Goal: Navigation & Orientation: Find specific page/section

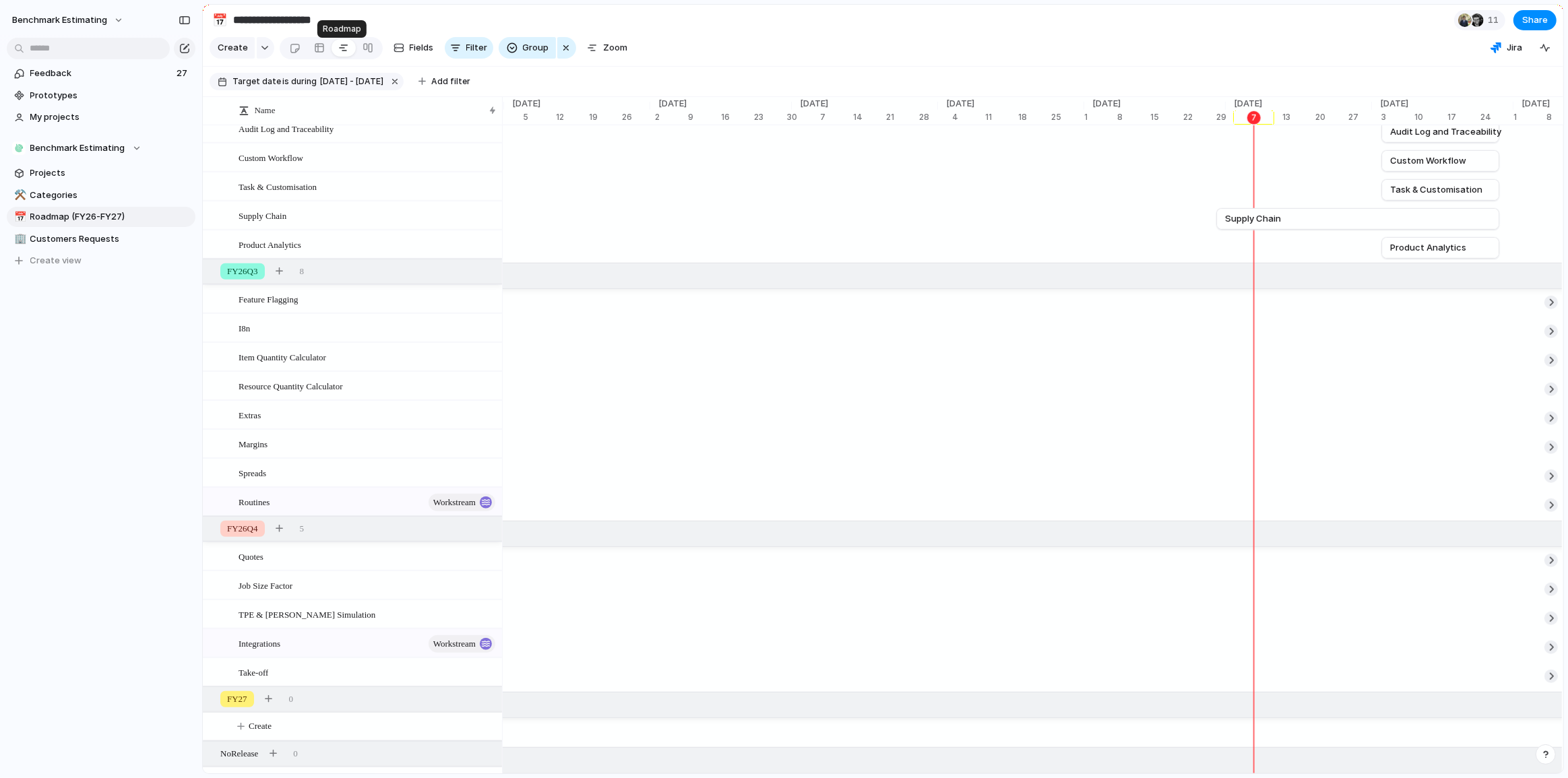
scroll to position [1252, 0]
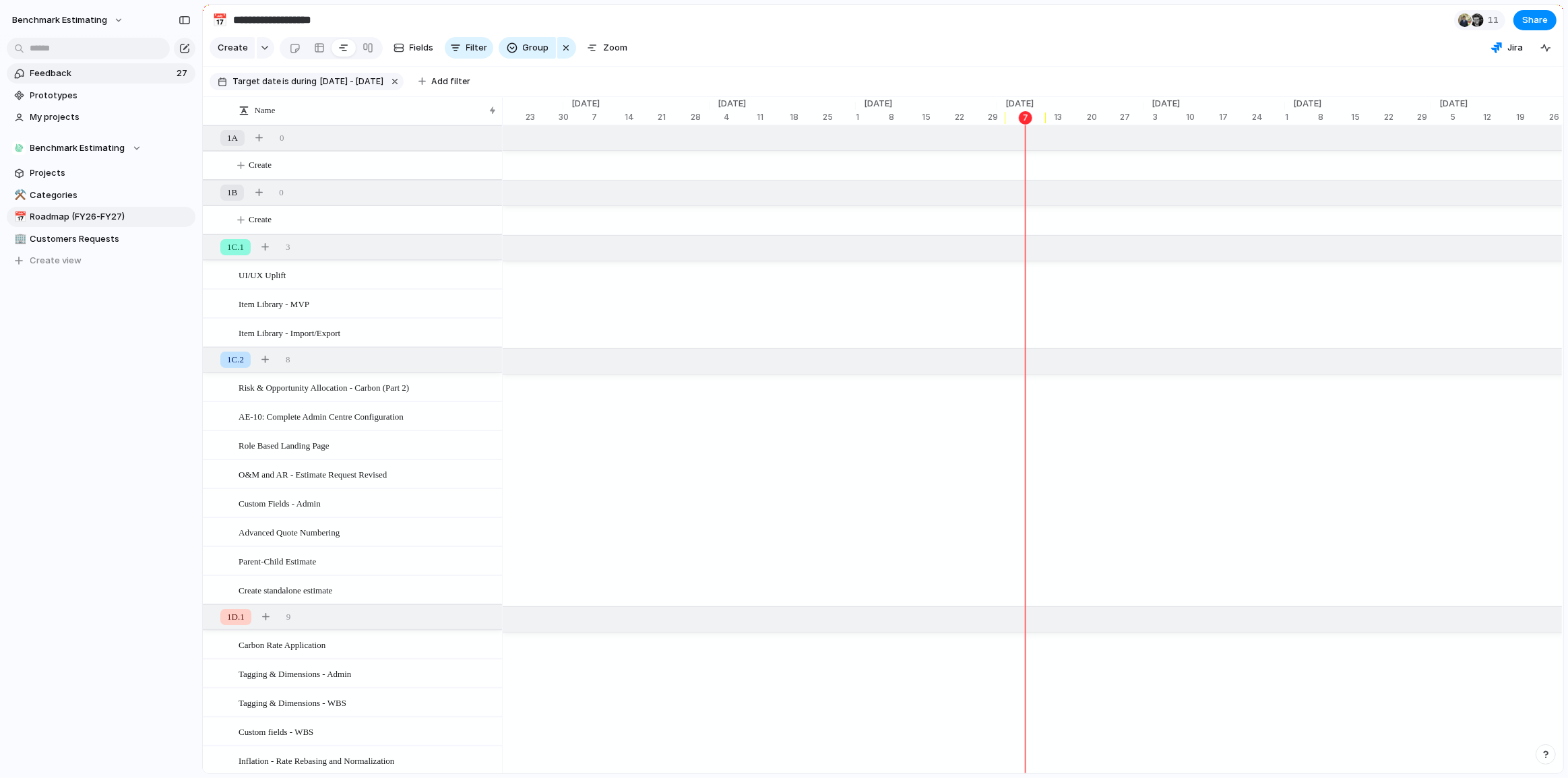
scroll to position [0, 4675]
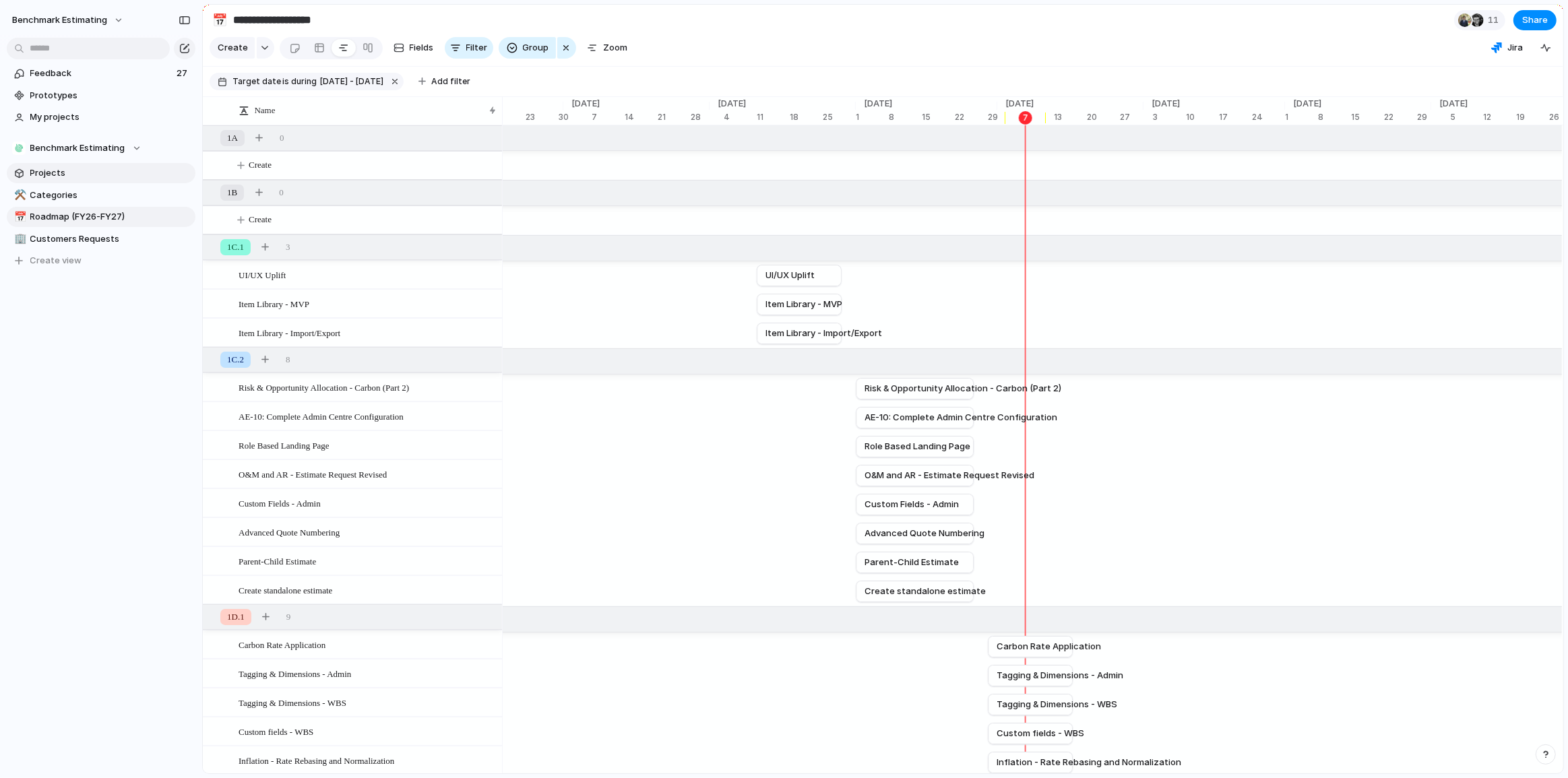
click at [53, 170] on span "Projects" at bounding box center [111, 172] width 161 height 14
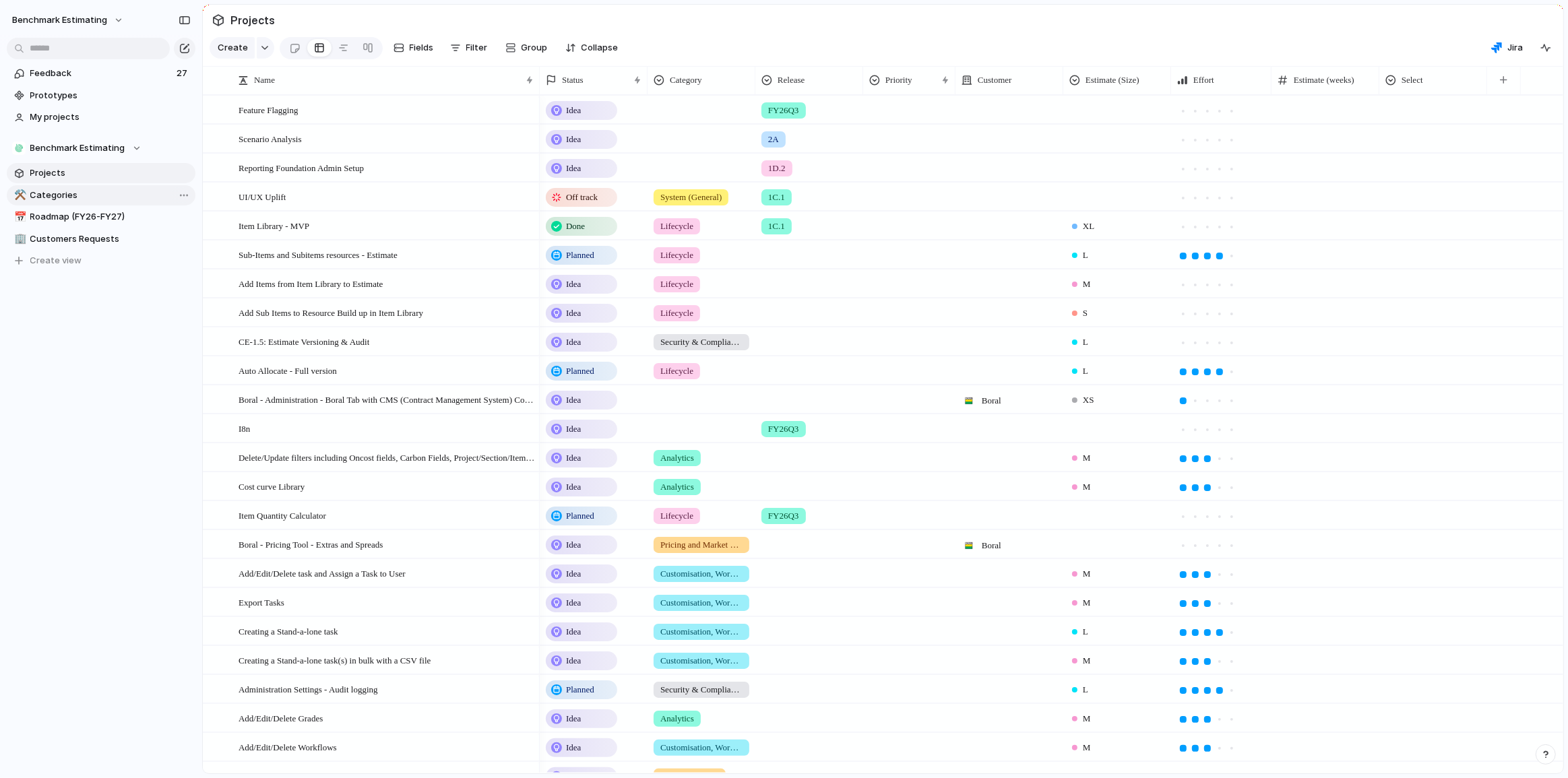
click at [129, 199] on span "Categories" at bounding box center [111, 195] width 161 height 14
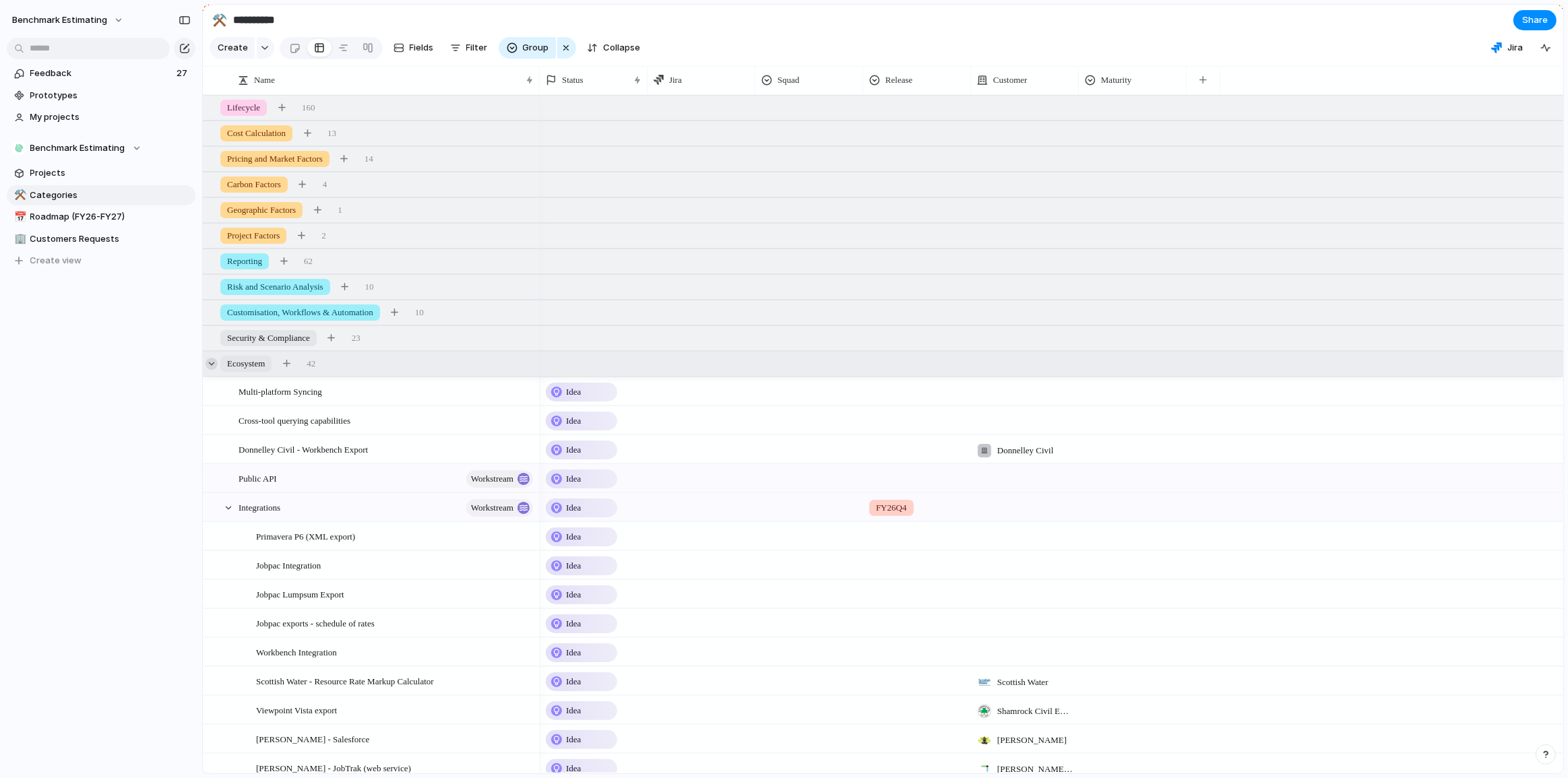
click at [214, 370] on div at bounding box center [211, 363] width 12 height 12
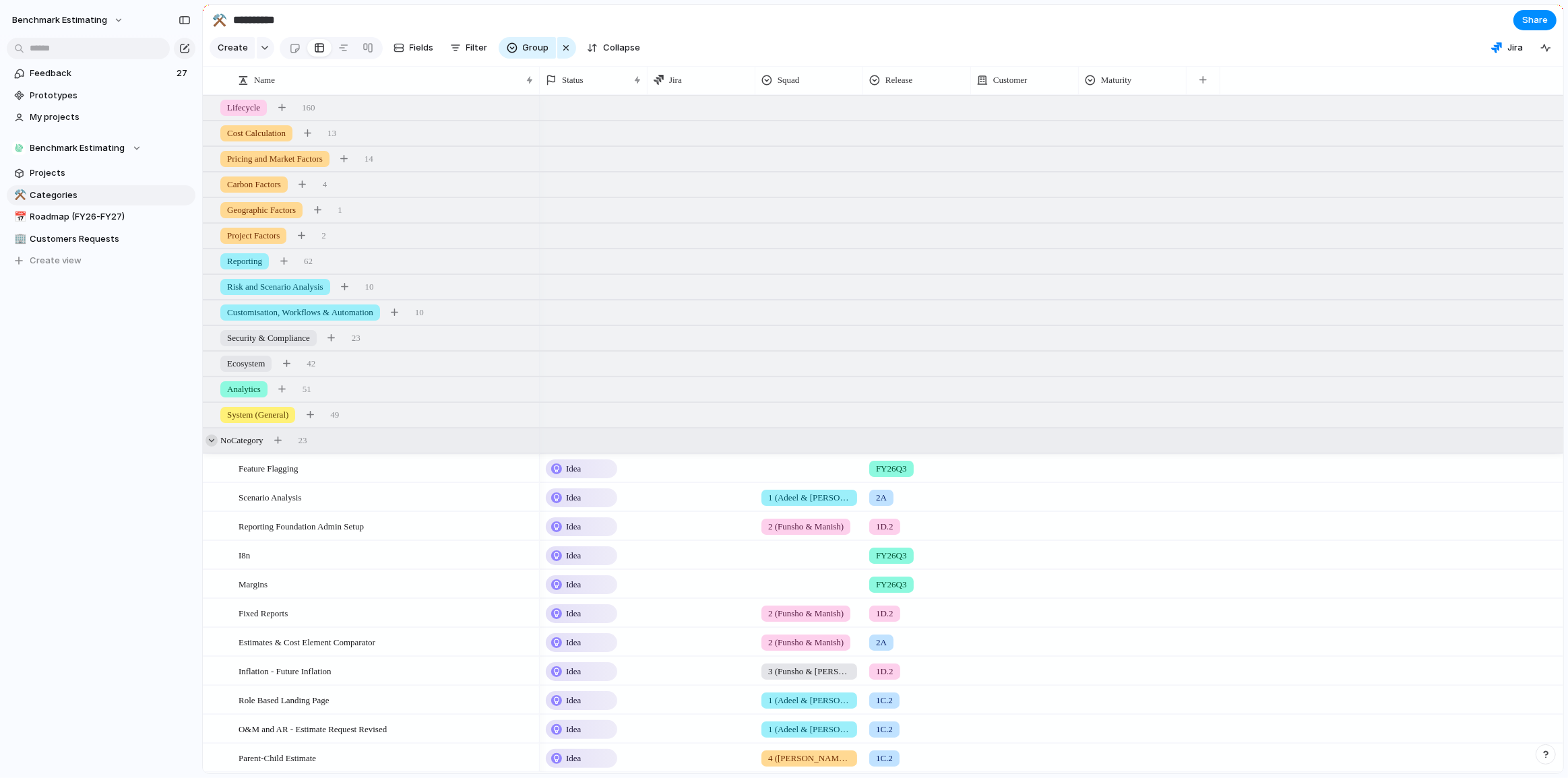
click at [212, 447] on div at bounding box center [211, 440] width 12 height 12
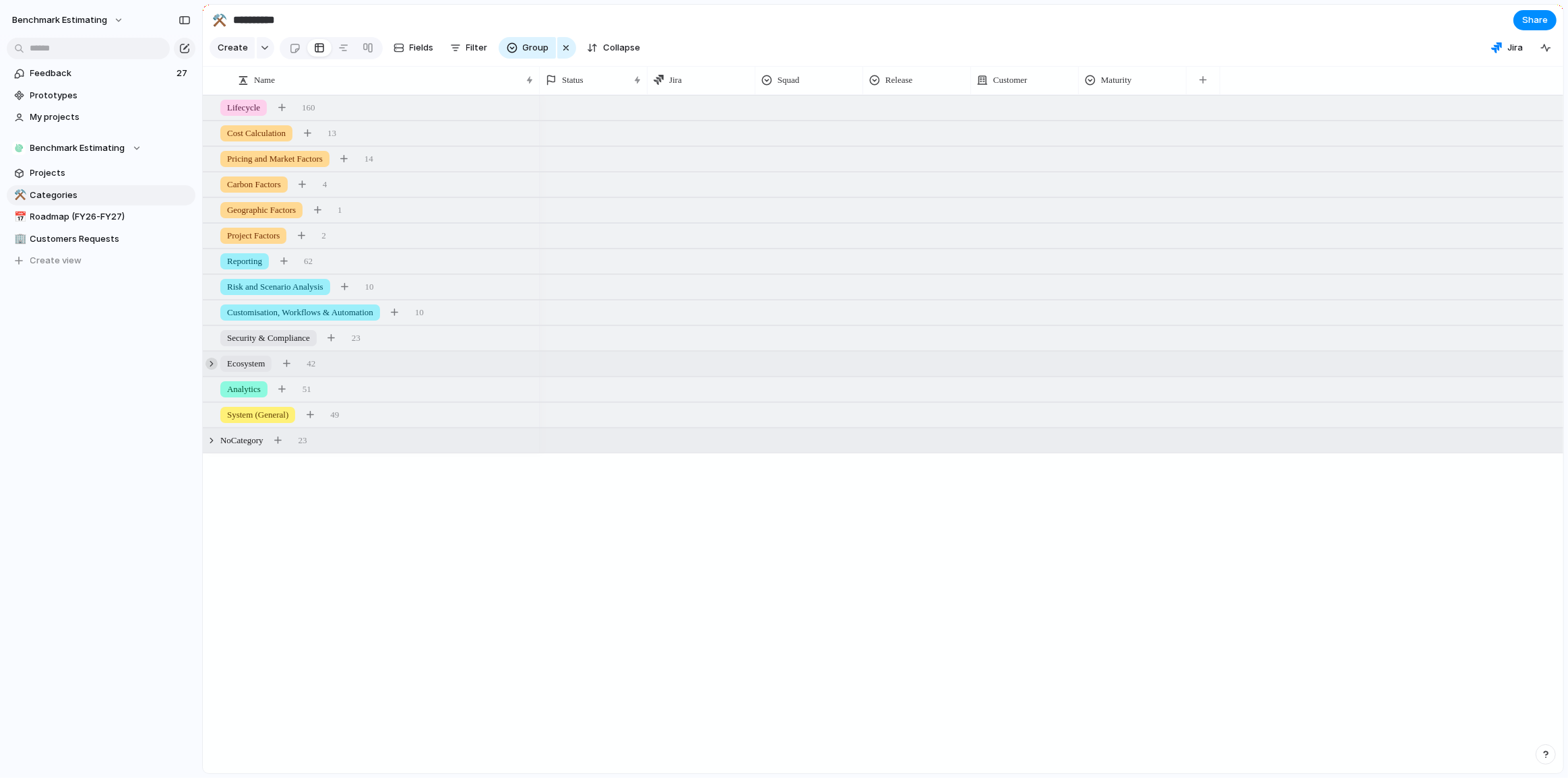
click at [208, 368] on div at bounding box center [211, 363] width 12 height 12
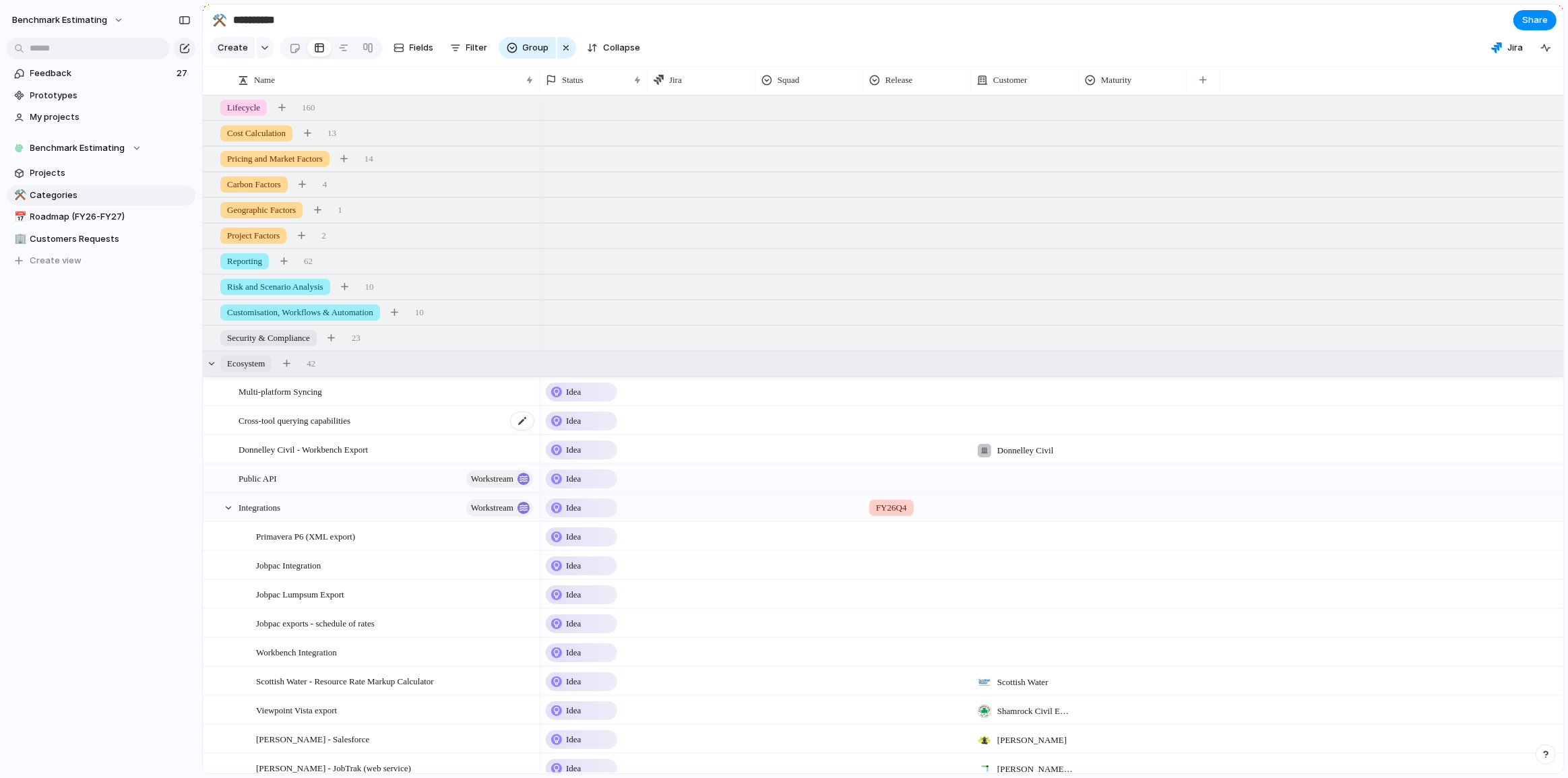
scroll to position [183, 0]
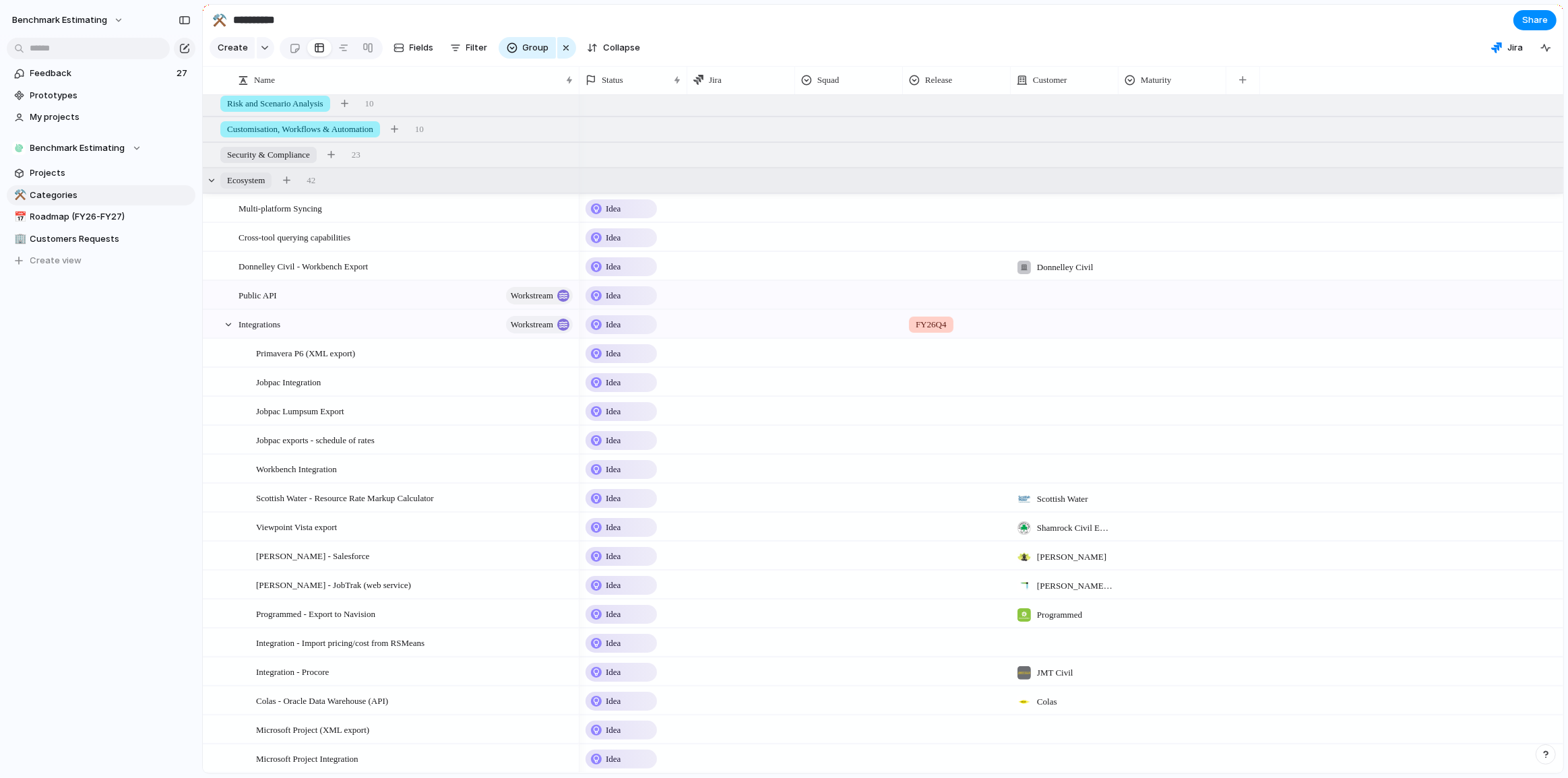
drag, startPoint x: 537, startPoint y: 90, endPoint x: 577, endPoint y: 94, distance: 40.2
click at [577, 94] on div at bounding box center [578, 79] width 6 height 28
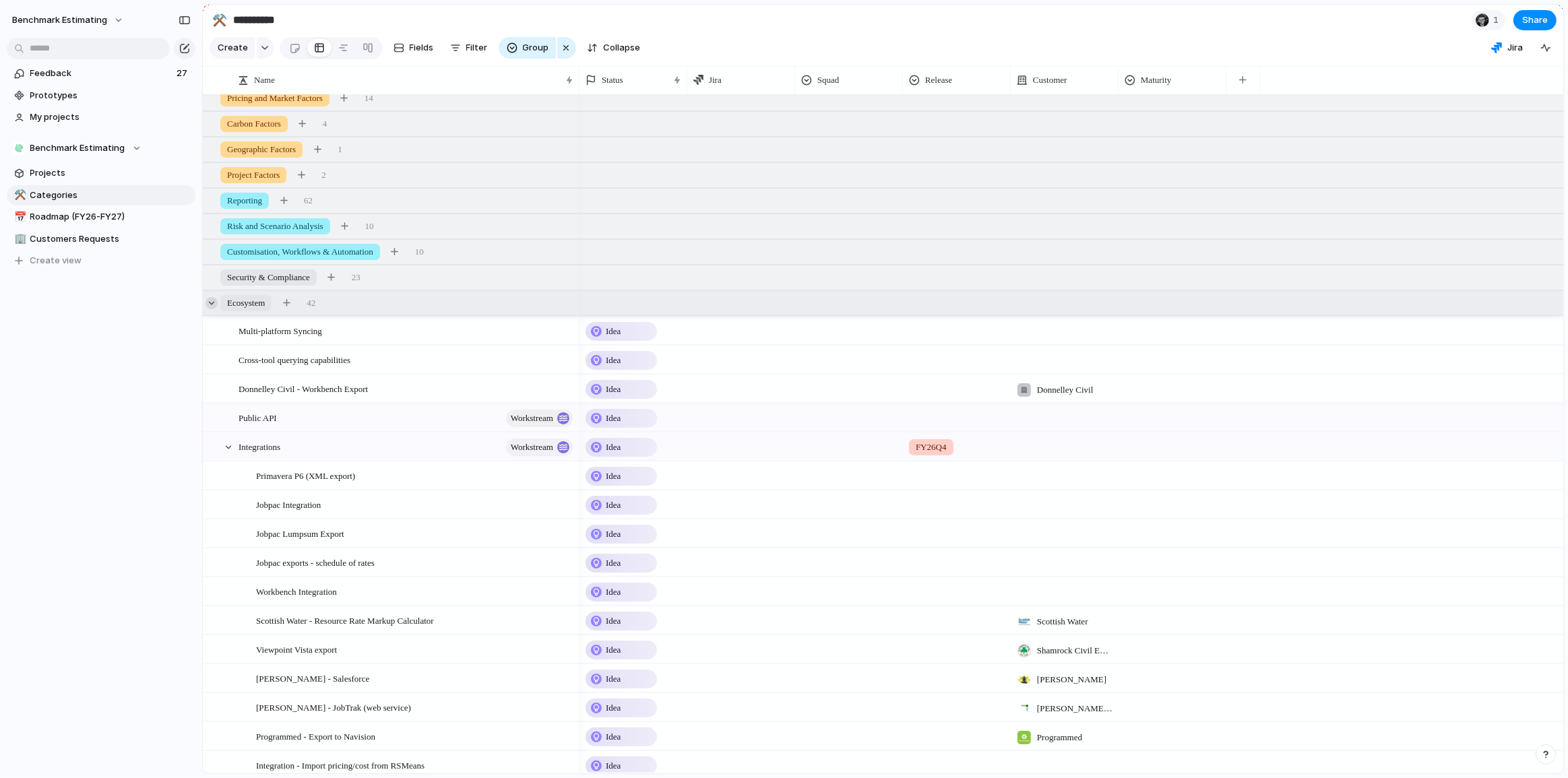
click at [210, 310] on div at bounding box center [211, 302] width 12 height 12
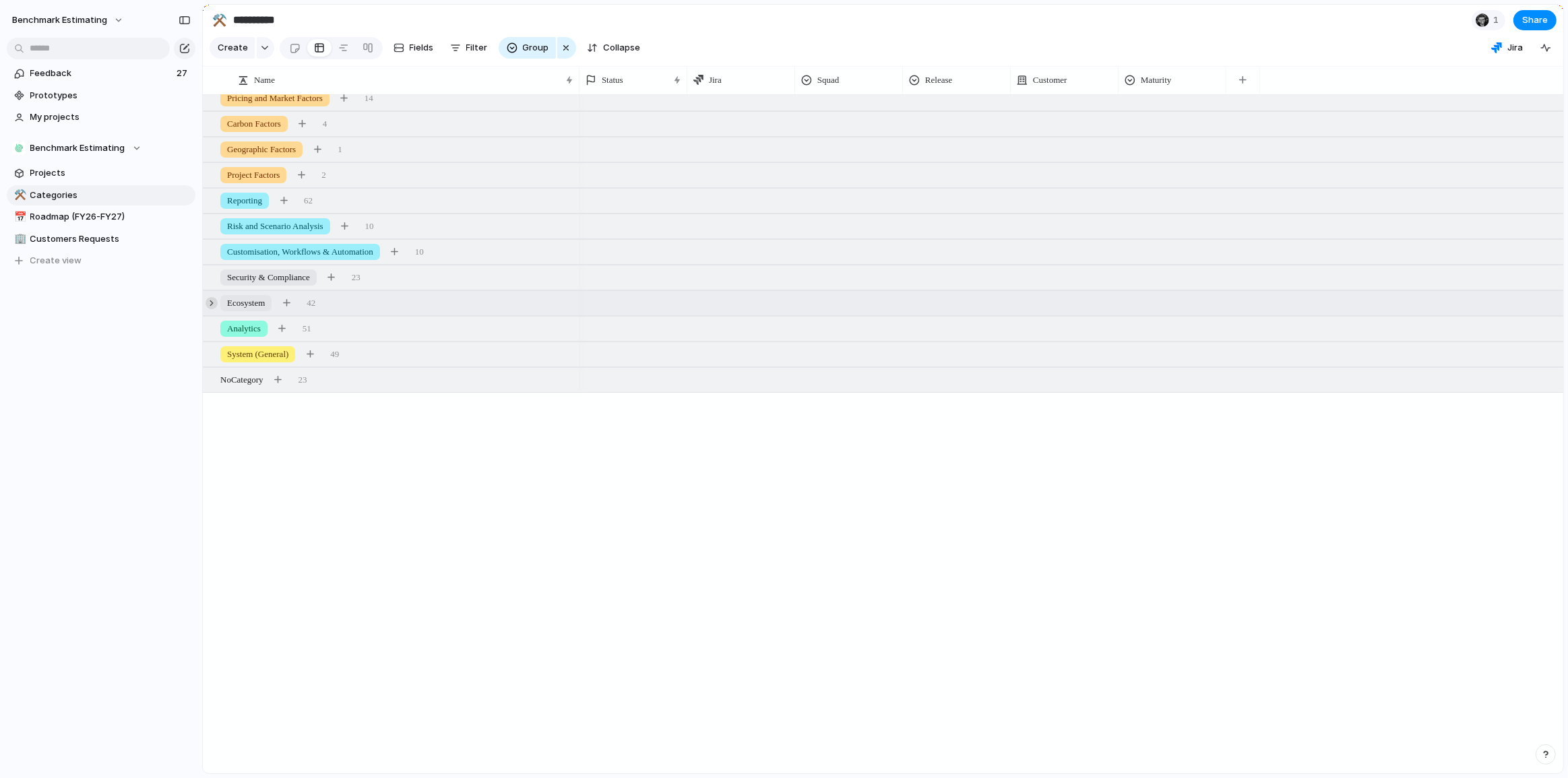
scroll to position [0, 0]
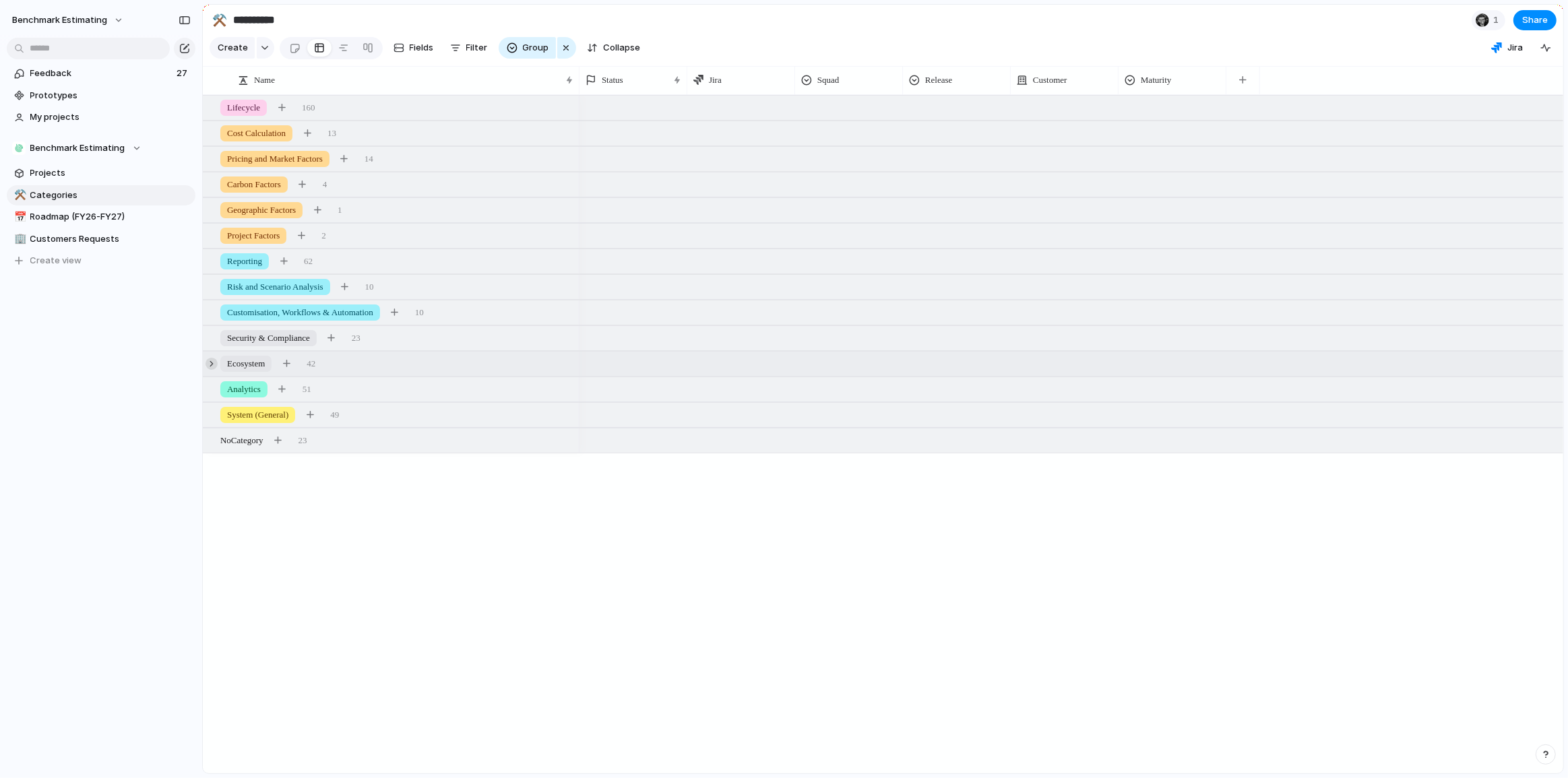
click at [212, 367] on div at bounding box center [211, 363] width 12 height 12
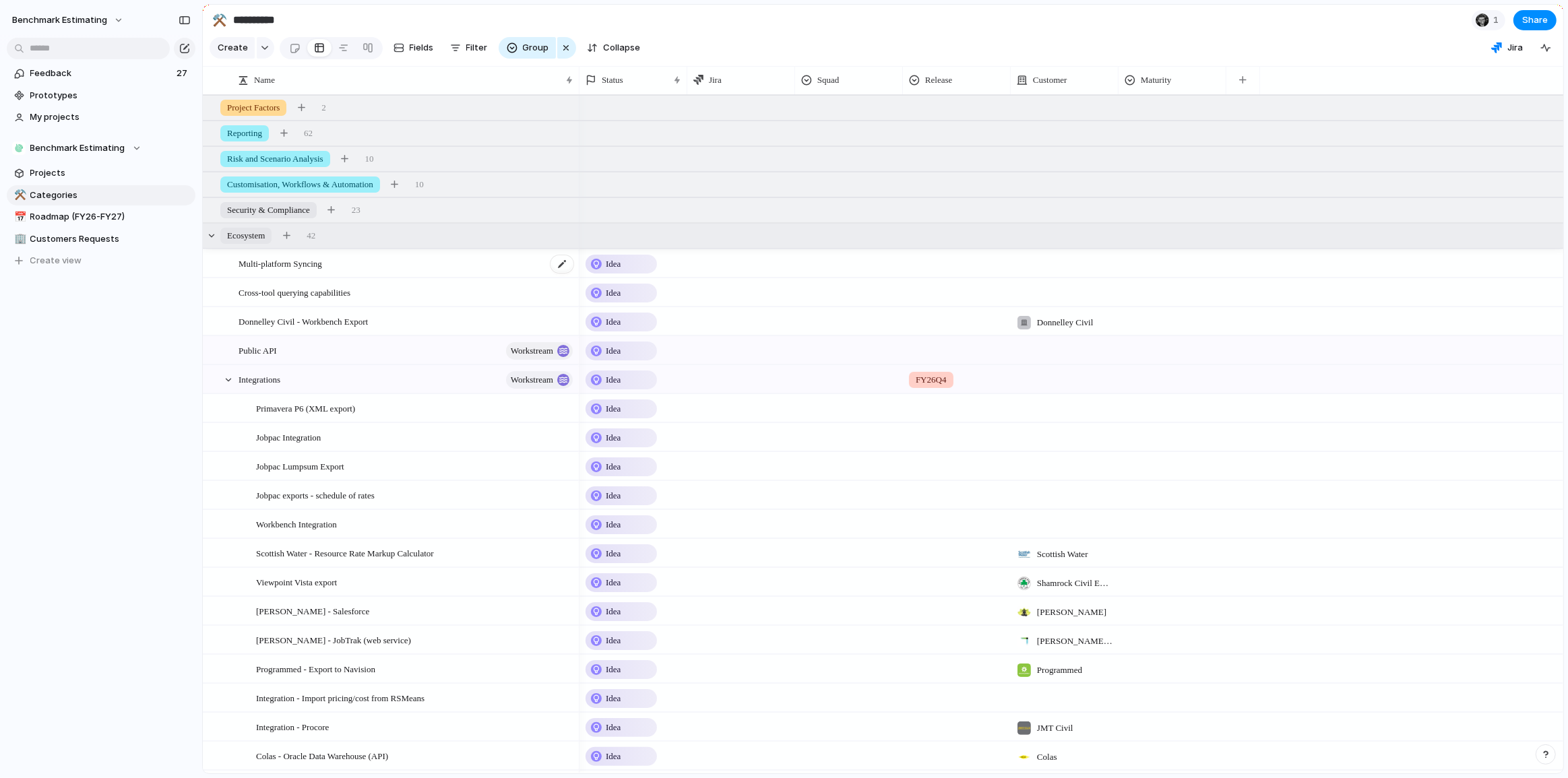
scroll to position [183, 0]
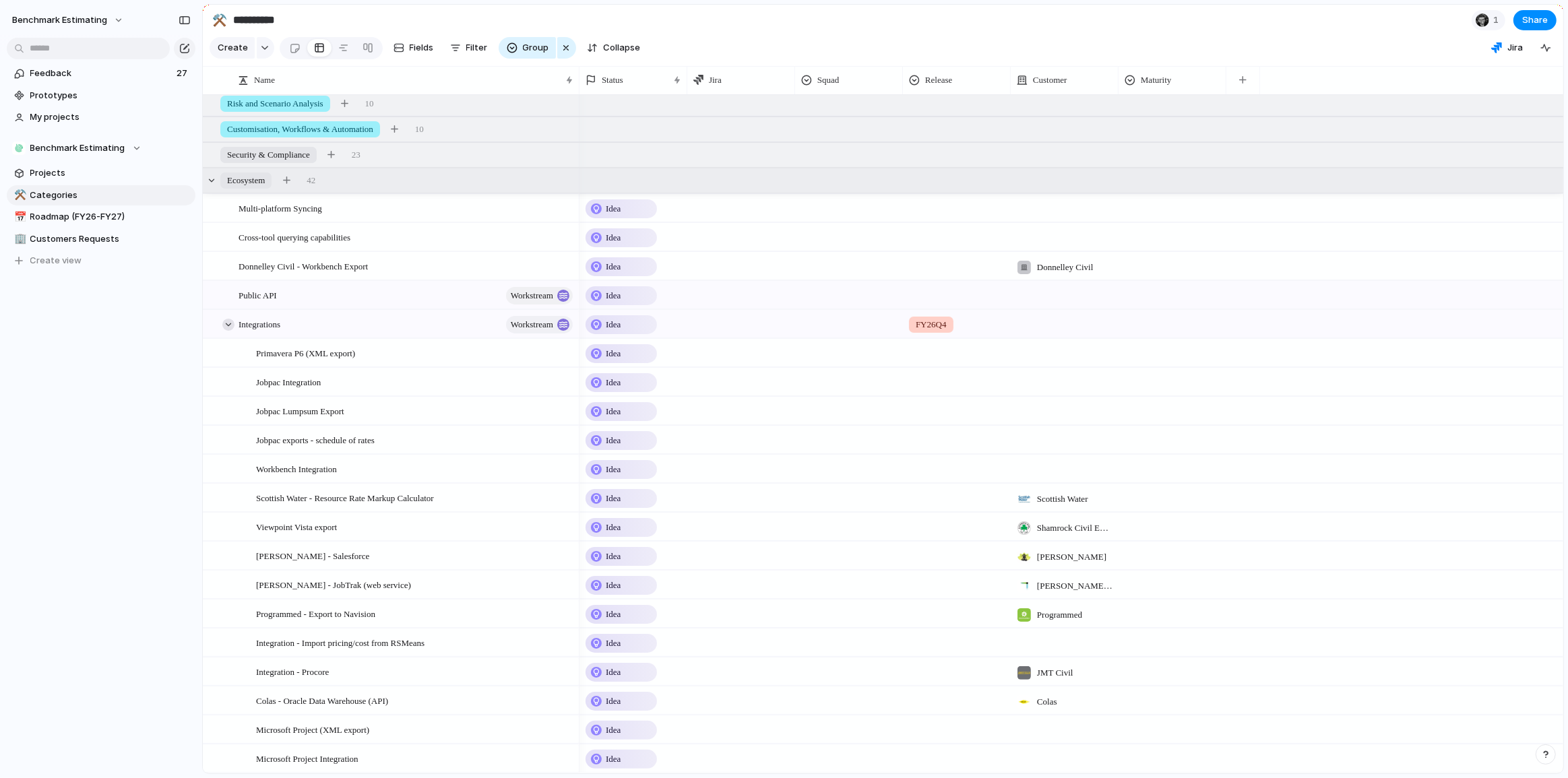
click at [228, 330] on div at bounding box center [227, 324] width 12 height 12
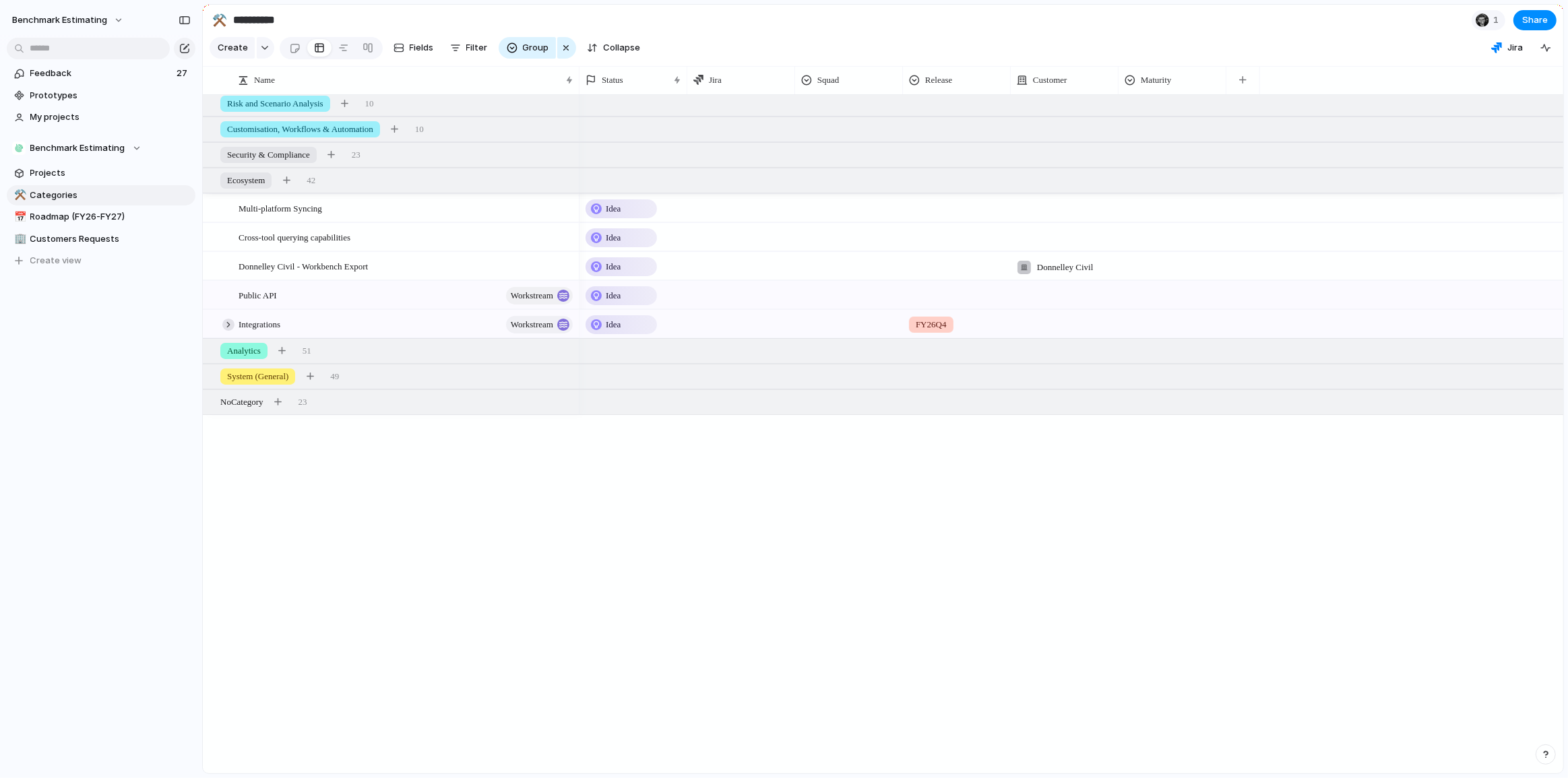
scroll to position [0, 0]
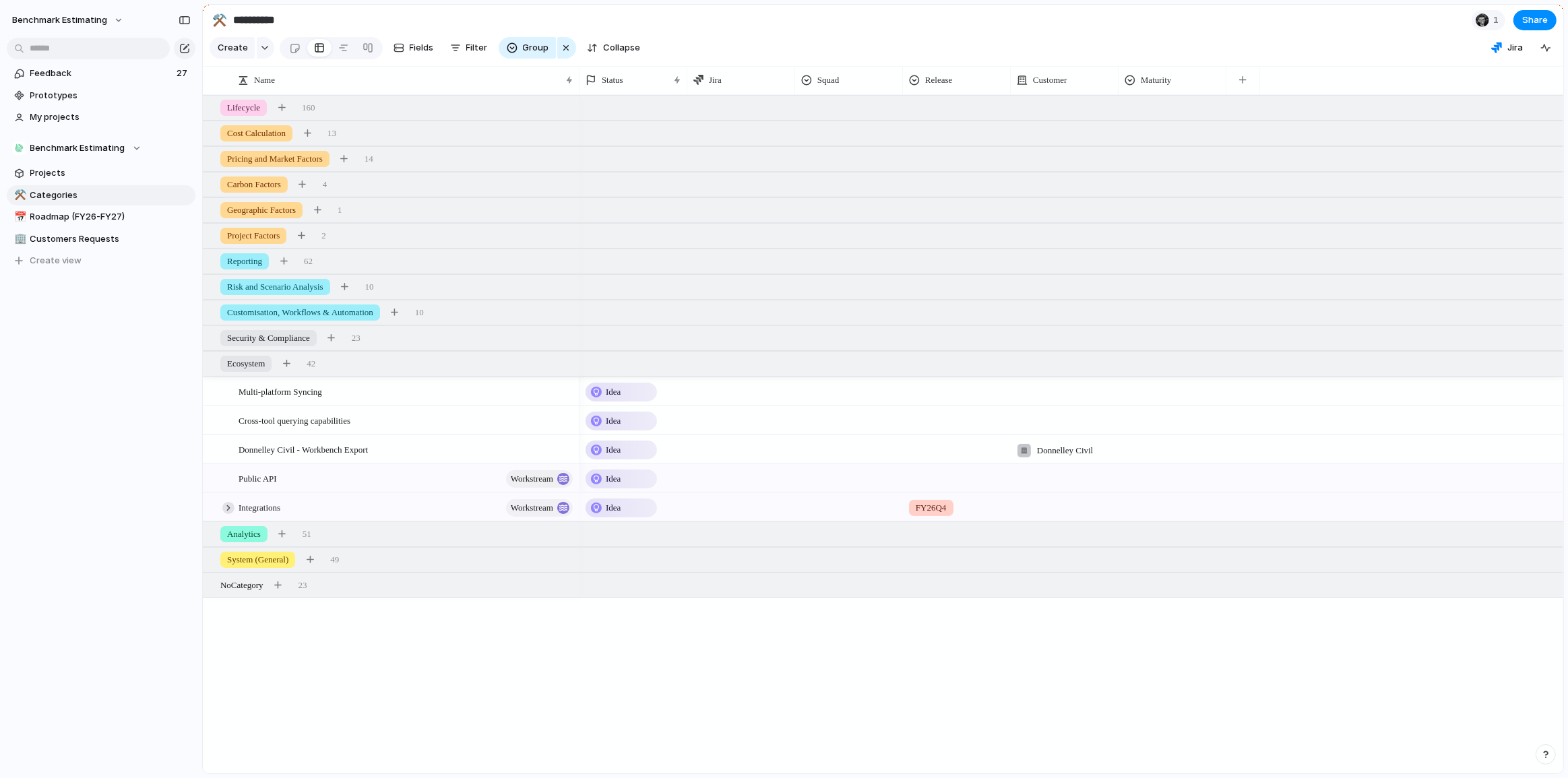
click at [227, 514] on div at bounding box center [227, 507] width 12 height 12
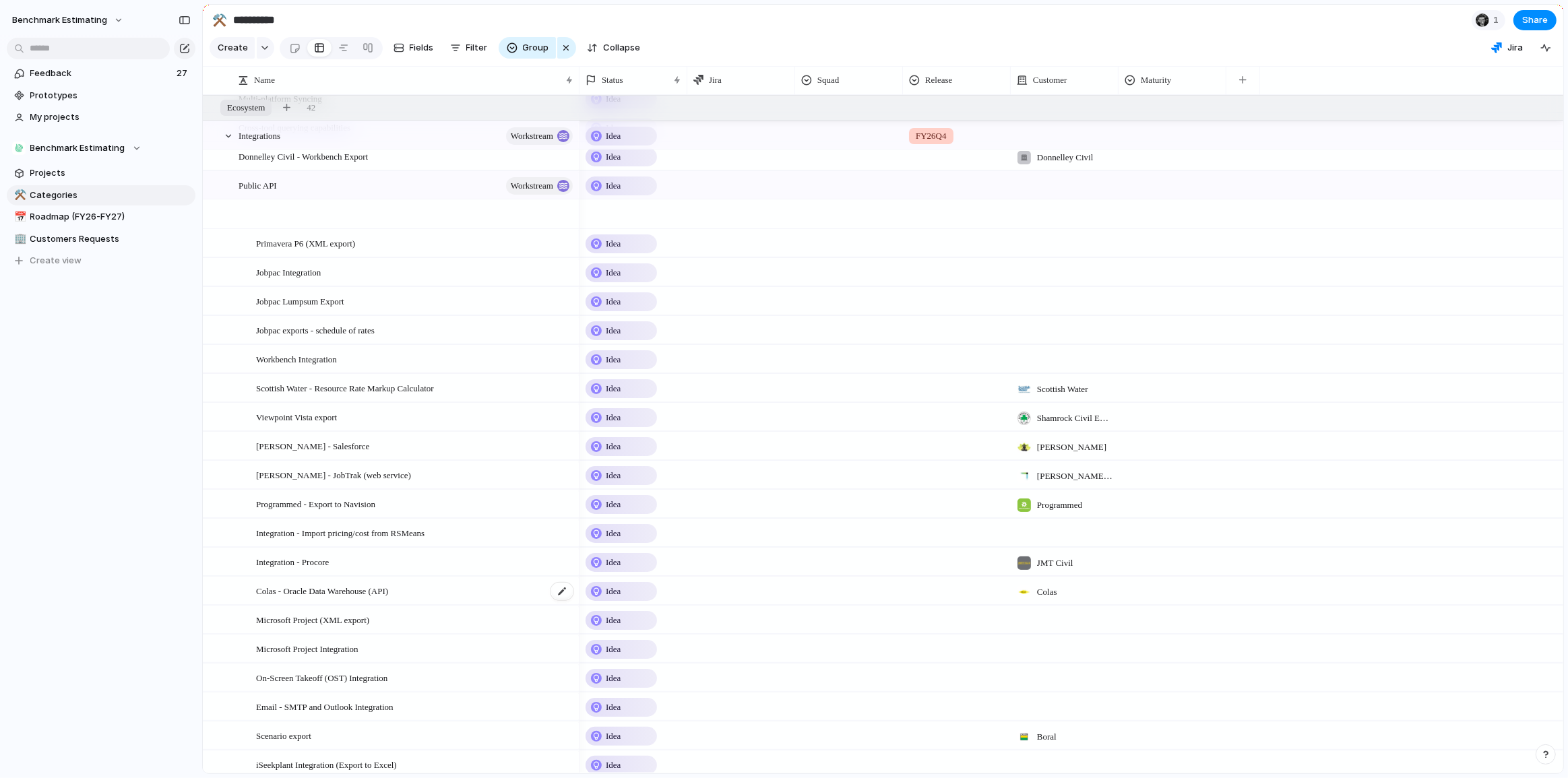
scroll to position [293, 0]
